Goal: Browse casually

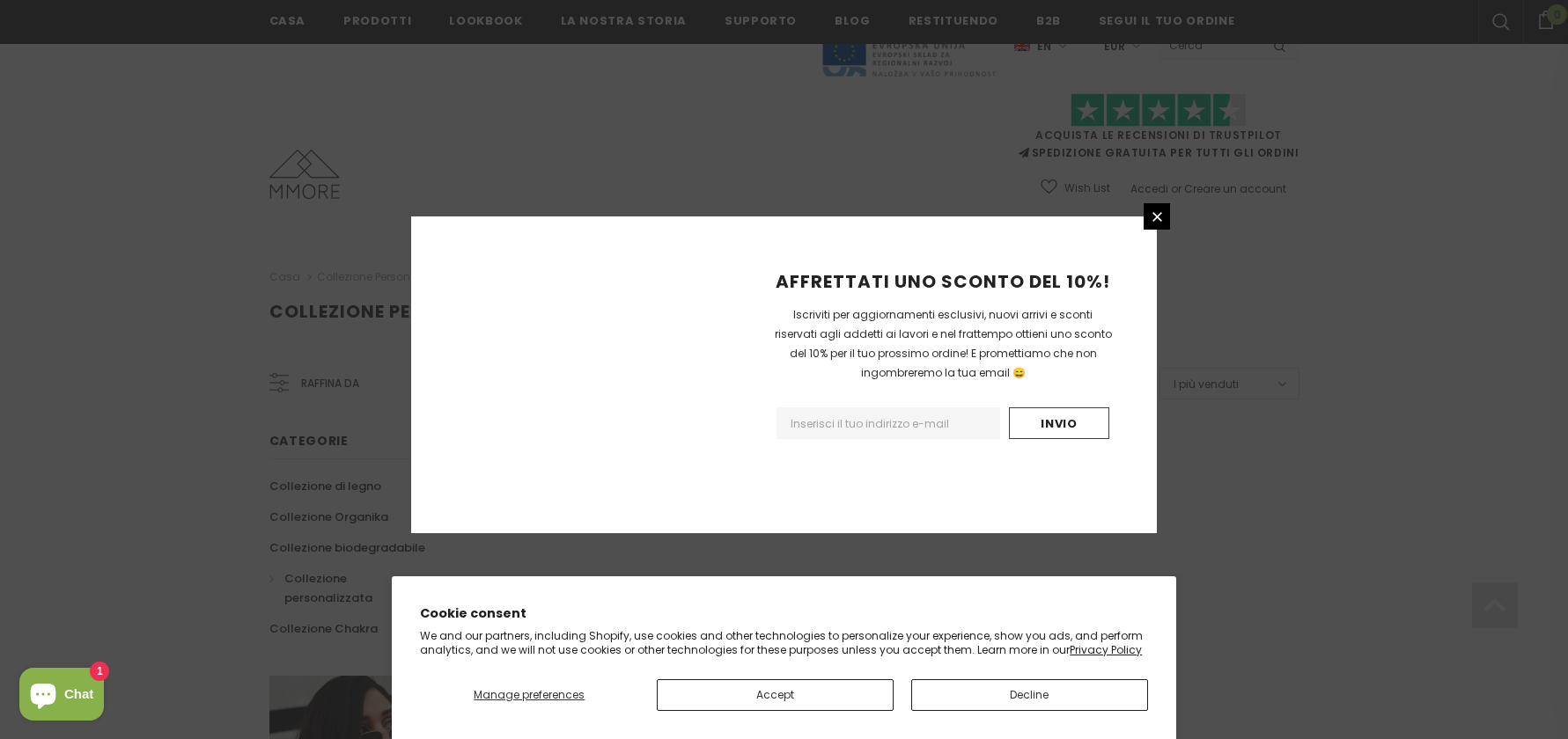
scroll to position [1065, 0]
